Goal: Task Accomplishment & Management: Complete application form

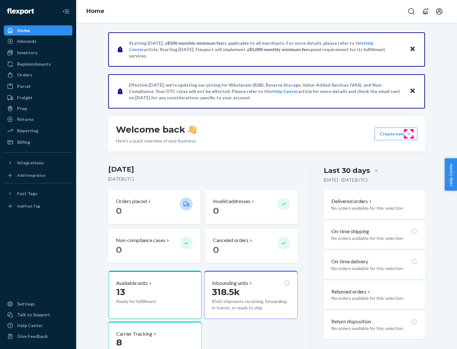
click at [409, 134] on button "Create new Create new inbound Create new order Create new product" at bounding box center [396, 134] width 43 height 13
click at [38, 41] on div "Inbounds" at bounding box center [37, 41] width 67 height 9
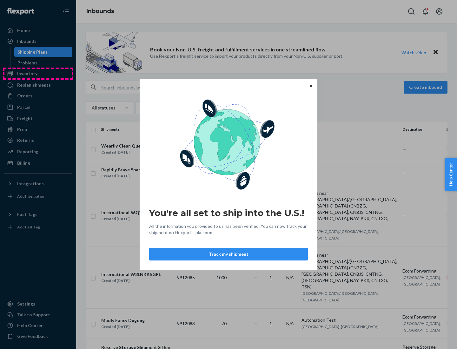
click at [38, 74] on div "You're all set to ship into the U.S.! All the information you provided to us ha…" at bounding box center [228, 174] width 457 height 349
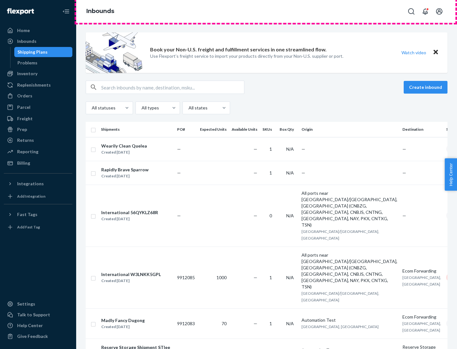
click at [267, 11] on div "Inbounds" at bounding box center [266, 11] width 381 height 23
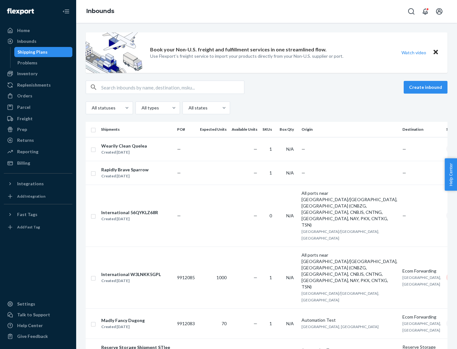
click at [267, 108] on div "All statuses All types All states" at bounding box center [267, 108] width 362 height 13
click at [31, 52] on div "Shipping Plans" at bounding box center [32, 52] width 30 height 6
click at [427, 87] on button "Create inbound" at bounding box center [426, 87] width 44 height 13
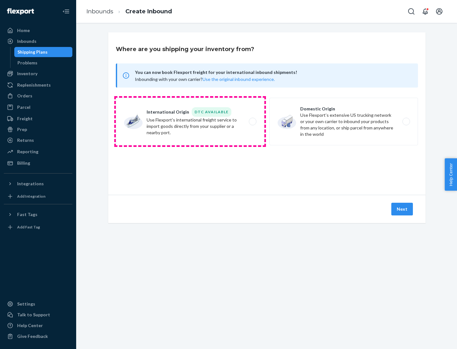
click at [190, 122] on label "International Origin DTC Available Use Flexport's international freight service…" at bounding box center [190, 122] width 149 height 48
click at [252, 122] on input "International Origin DTC Available Use Flexport's international freight service…" at bounding box center [254, 122] width 4 height 4
radio input "true"
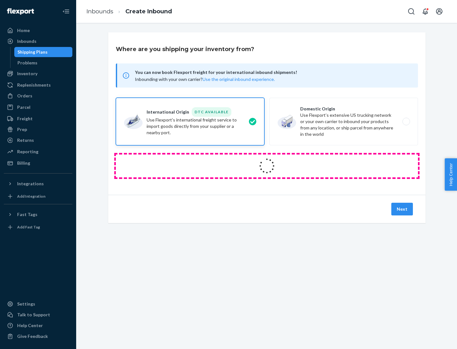
click at [267, 166] on icon at bounding box center [266, 166] width 21 height 21
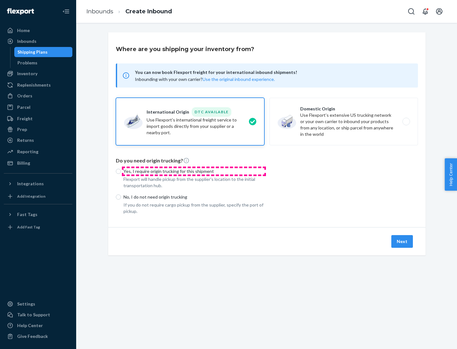
click at [194, 171] on p "Yes, I require origin trucking for this shipment" at bounding box center [193, 171] width 141 height 6
click at [121, 171] on input "Yes, I require origin trucking for this shipment" at bounding box center [118, 171] width 5 height 5
radio input "true"
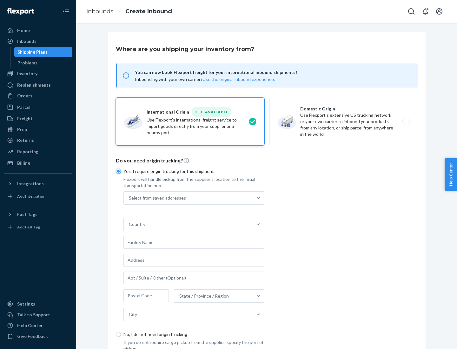
scroll to position [12, 0]
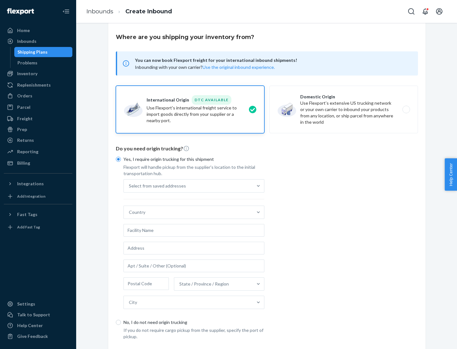
click at [188, 186] on div "Select from saved addresses" at bounding box center [188, 186] width 129 height 13
click at [129, 186] on input "Select from saved addresses" at bounding box center [129, 186] width 1 height 6
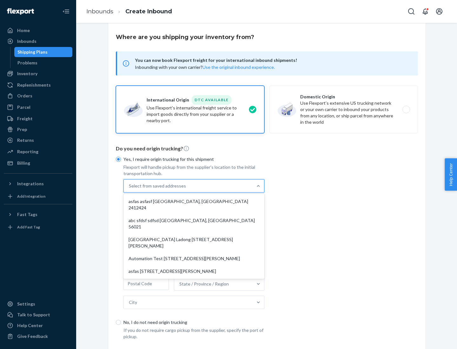
scroll to position [28, 0]
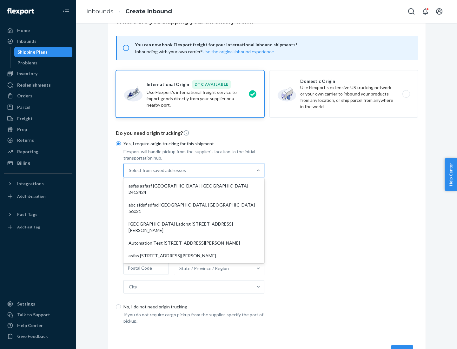
click at [194, 186] on div "asfas asfasf [GEOGRAPHIC_DATA], [GEOGRAPHIC_DATA] 2412424" at bounding box center [194, 189] width 138 height 19
click at [129, 174] on input "option asfas asfasf [GEOGRAPHIC_DATA], [GEOGRAPHIC_DATA] 2412424 focused, 1 of …" at bounding box center [129, 170] width 1 height 6
type input "asfas"
type input "asfasf"
type input "2412424"
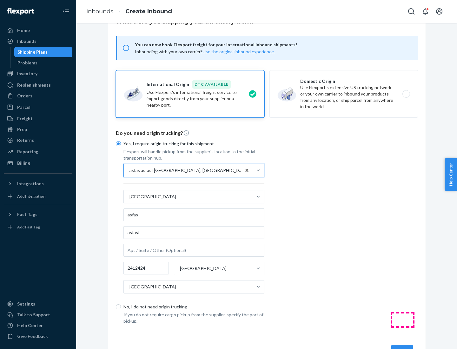
scroll to position [59, 0]
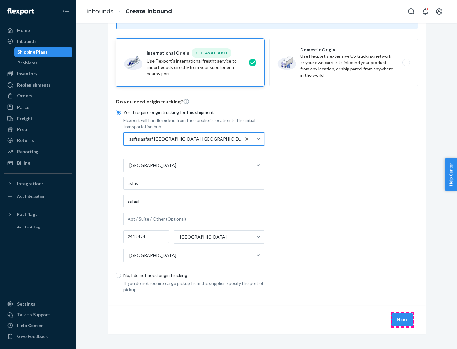
click at [402, 320] on button "Next" at bounding box center [402, 320] width 22 height 13
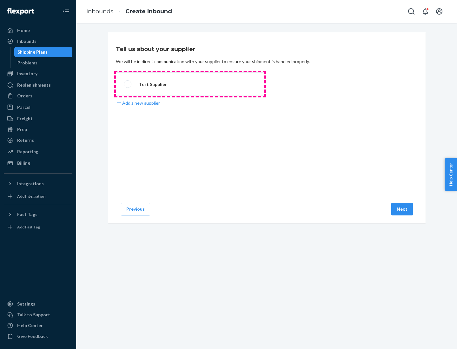
click at [190, 84] on label "Test Supplier" at bounding box center [190, 83] width 149 height 23
click at [128, 84] on input "Test Supplier" at bounding box center [126, 84] width 4 height 4
radio input "true"
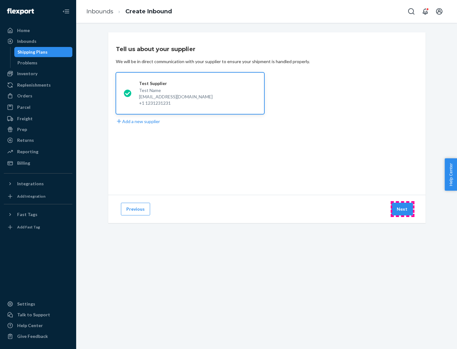
click at [402, 209] on button "Next" at bounding box center [402, 209] width 22 height 13
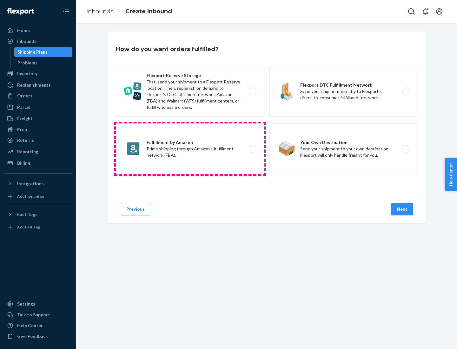
click at [190, 149] on label "Fulfillment by Amazon Prime shipping through Amazon’s fulfillment network (FBA)." at bounding box center [190, 148] width 149 height 51
click at [252, 149] on input "Fulfillment by Amazon Prime shipping through Amazon’s fulfillment network (FBA)." at bounding box center [254, 149] width 4 height 4
radio input "true"
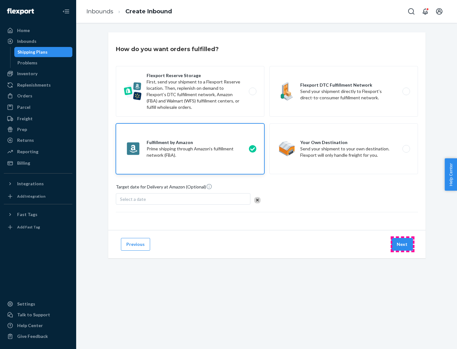
click at [402, 244] on button "Next" at bounding box center [402, 244] width 22 height 13
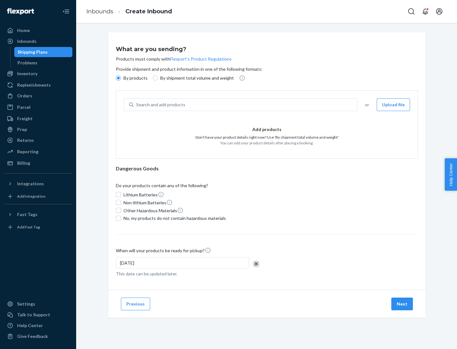
click at [195, 78] on p "By shipment total volume and weight" at bounding box center [197, 78] width 74 height 6
click at [158, 78] on input "By shipment total volume and weight" at bounding box center [155, 78] width 5 height 5
radio input "true"
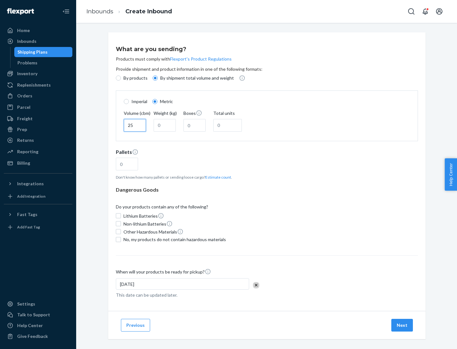
type input "25"
type input "100"
type input "50"
type input "500"
click at [217, 177] on button "Estimate count" at bounding box center [218, 177] width 26 height 5
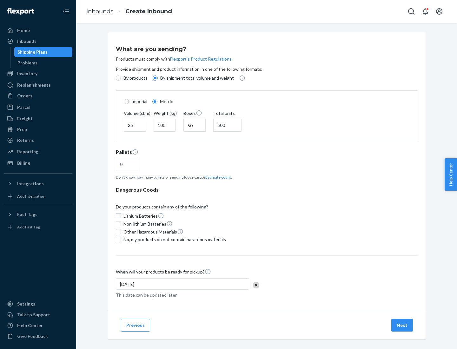
type input "16"
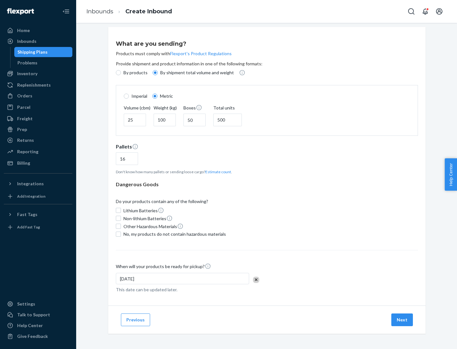
click at [174, 234] on span "No, my products do not contain hazardous materials" at bounding box center [174, 234] width 103 height 6
click at [121, 234] on input "No, my products do not contain hazardous materials" at bounding box center [118, 234] width 5 height 5
checkbox input "true"
click at [402, 320] on button "Next" at bounding box center [402, 320] width 22 height 13
